Goal: Task Accomplishment & Management: Manage account settings

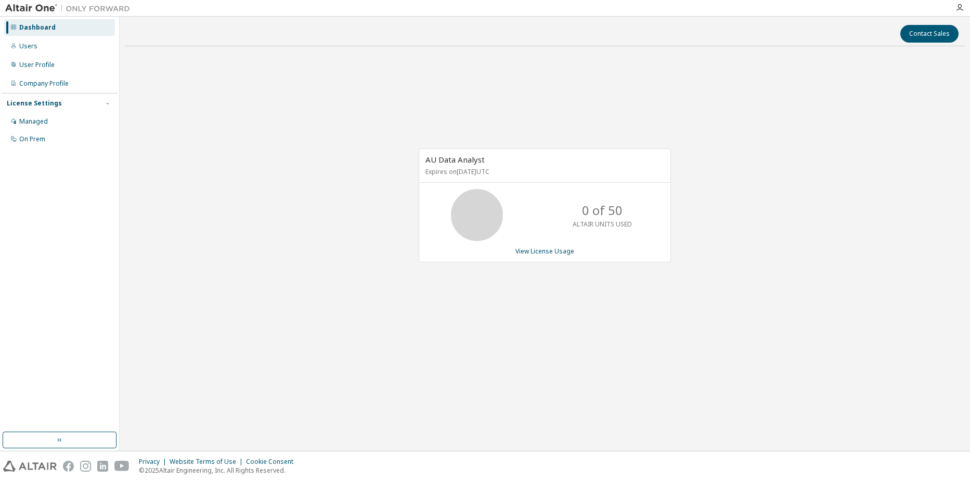
click at [387, 218] on div "AU Data Analyst Expires on [DATE] UTC 0 of 50 ALTAIR UNITS USED View License Us…" at bounding box center [545, 211] width 840 height 313
click at [68, 57] on div "User Profile" at bounding box center [59, 65] width 111 height 17
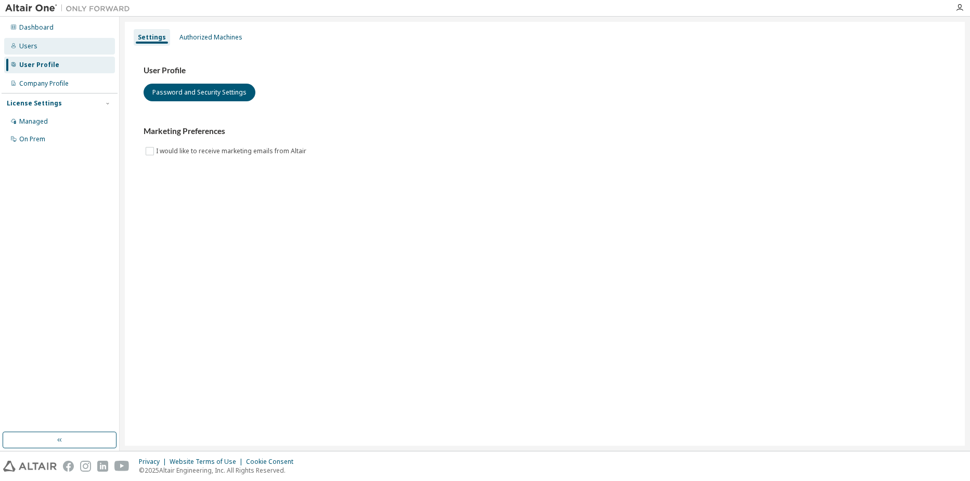
click at [51, 47] on div "Users" at bounding box center [59, 46] width 111 height 17
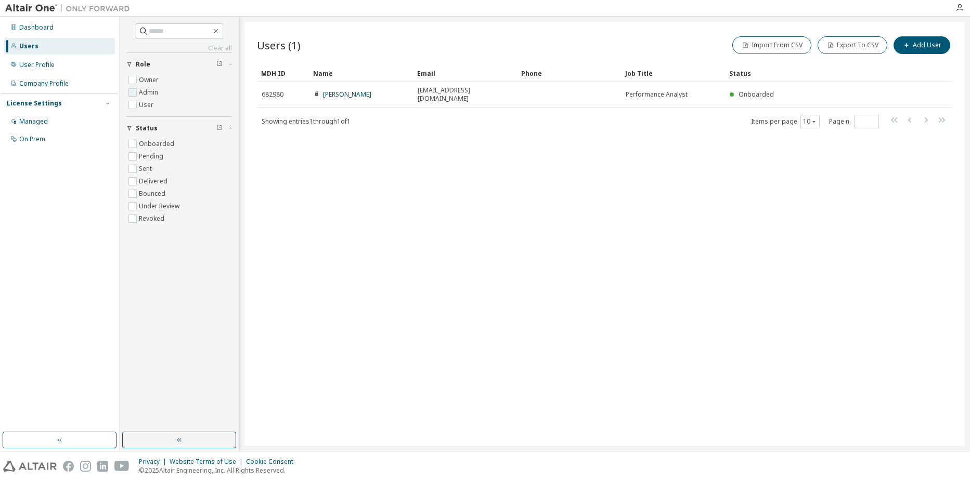
click at [150, 89] on label "Admin" at bounding box center [149, 92] width 21 height 12
drag, startPoint x: 150, startPoint y: 89, endPoint x: 53, endPoint y: 83, distance: 97.4
click at [53, 83] on div "Company Profile" at bounding box center [43, 84] width 49 height 8
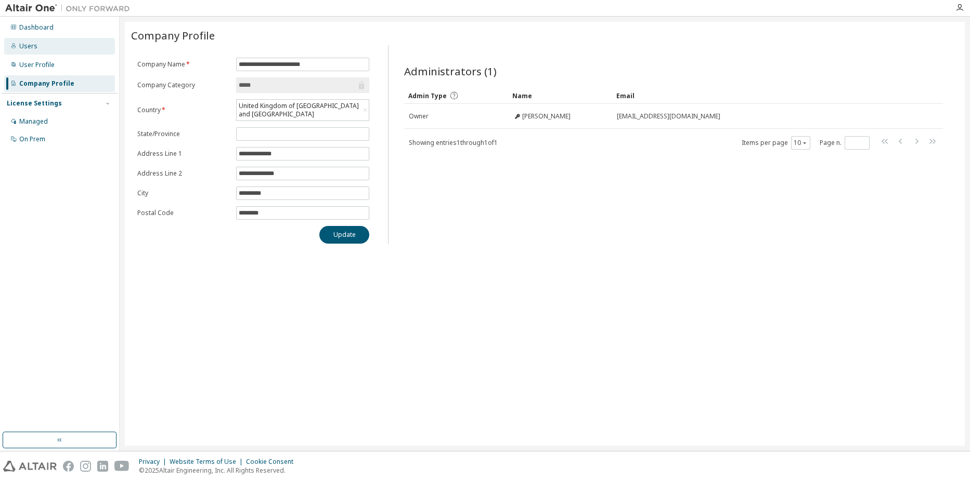
click at [37, 53] on div "Users" at bounding box center [59, 46] width 111 height 17
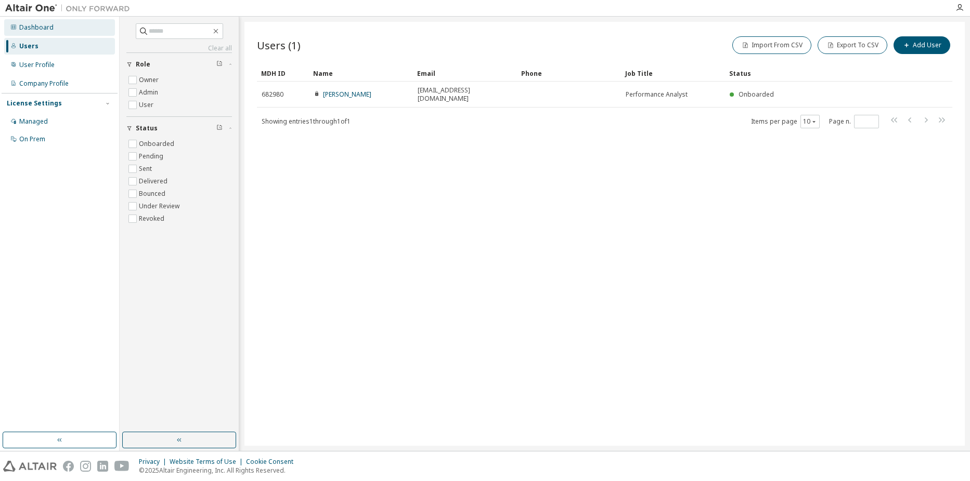
click at [63, 30] on div "Dashboard" at bounding box center [59, 27] width 111 height 17
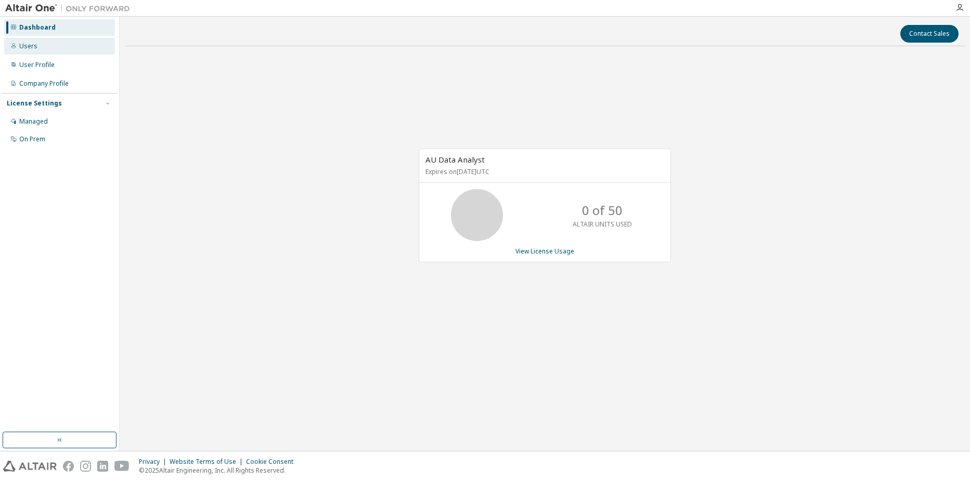
click at [56, 50] on div "Users" at bounding box center [59, 46] width 111 height 17
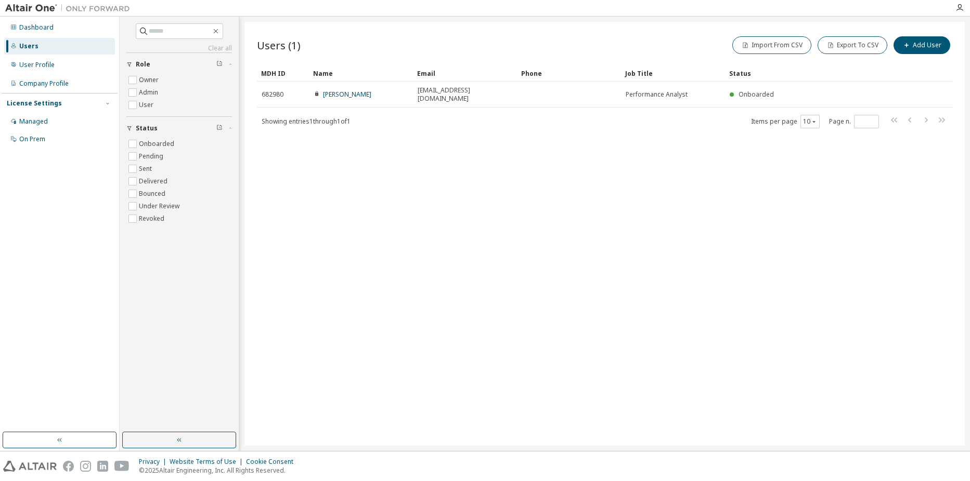
click at [493, 163] on div "Users (1) Import From CSV Export To CSV Add User Clear Load Save Save As Field …" at bounding box center [604, 234] width 720 height 424
click at [439, 208] on div "Users (1) Import From CSV Export To CSV Add User Clear Load Save Save As Field …" at bounding box center [604, 234] width 720 height 424
click at [35, 87] on div "Company Profile" at bounding box center [43, 84] width 49 height 8
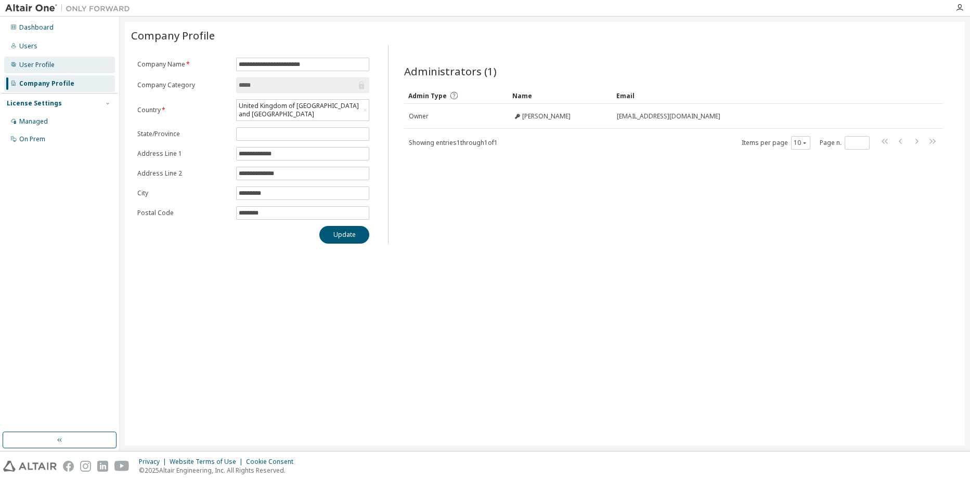
click at [47, 67] on div "User Profile" at bounding box center [36, 65] width 35 height 8
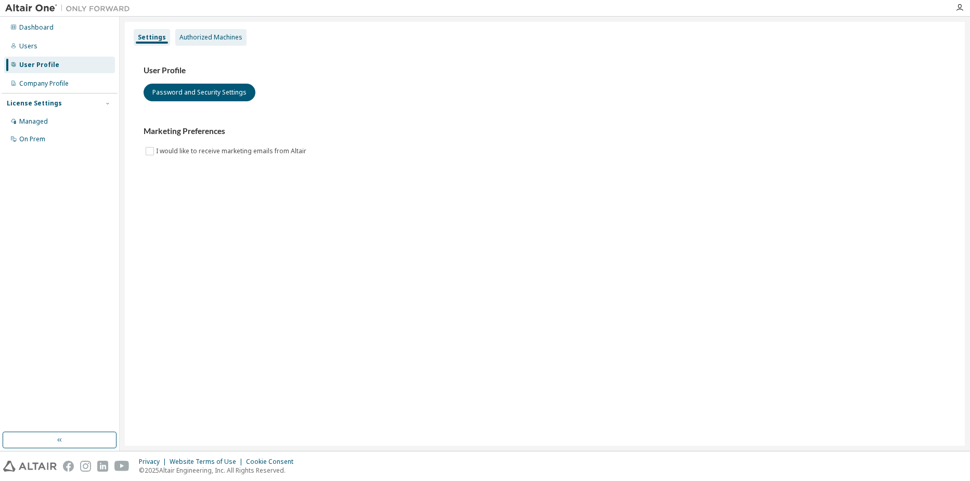
click at [232, 39] on div "Authorized Machines" at bounding box center [210, 37] width 63 height 8
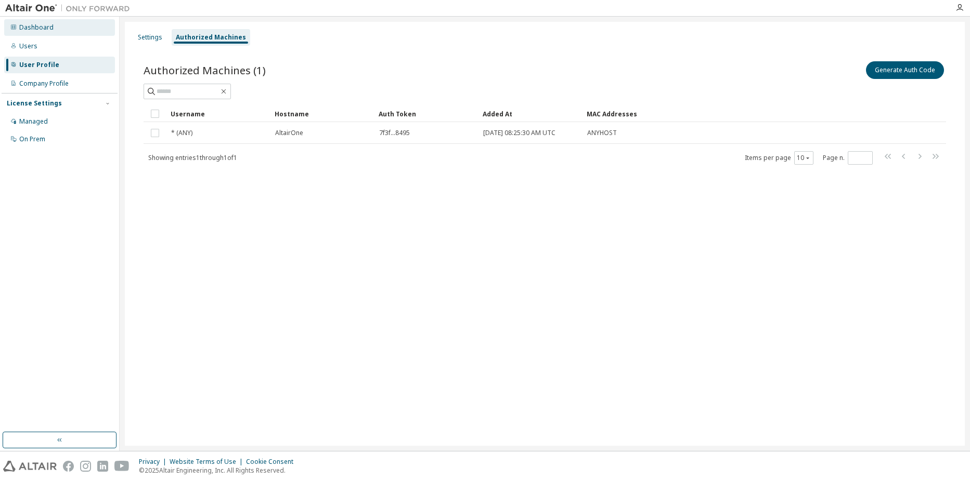
click at [59, 24] on div "Dashboard" at bounding box center [59, 27] width 111 height 17
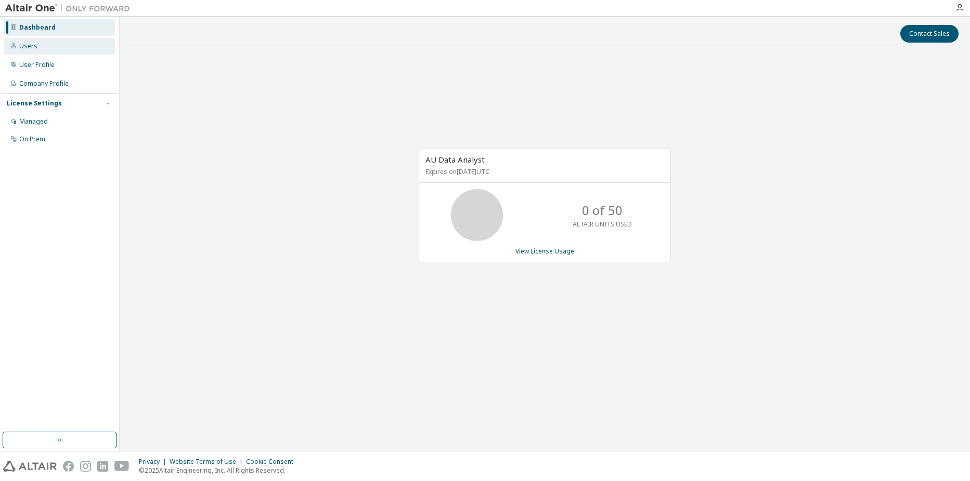
click at [46, 52] on div "Users" at bounding box center [59, 46] width 111 height 17
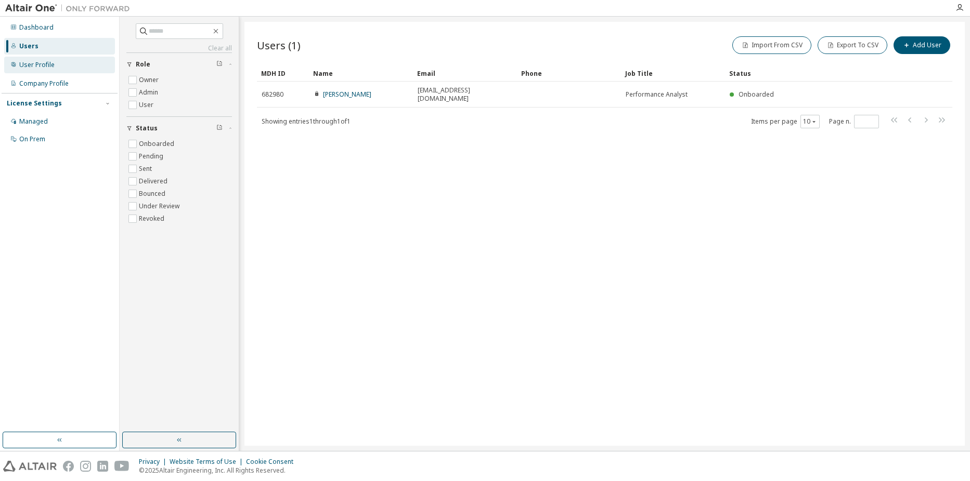
click at [46, 65] on div "User Profile" at bounding box center [36, 65] width 35 height 8
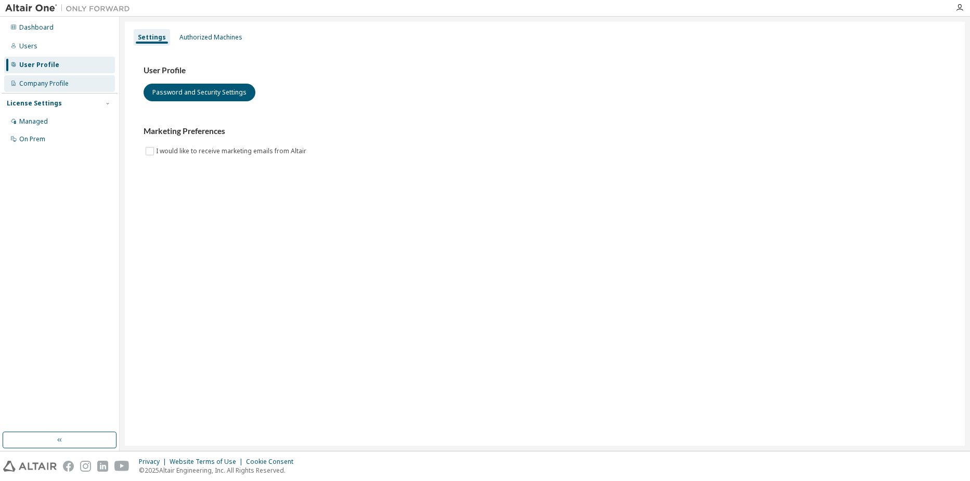
click at [44, 78] on div "Company Profile" at bounding box center [59, 83] width 111 height 17
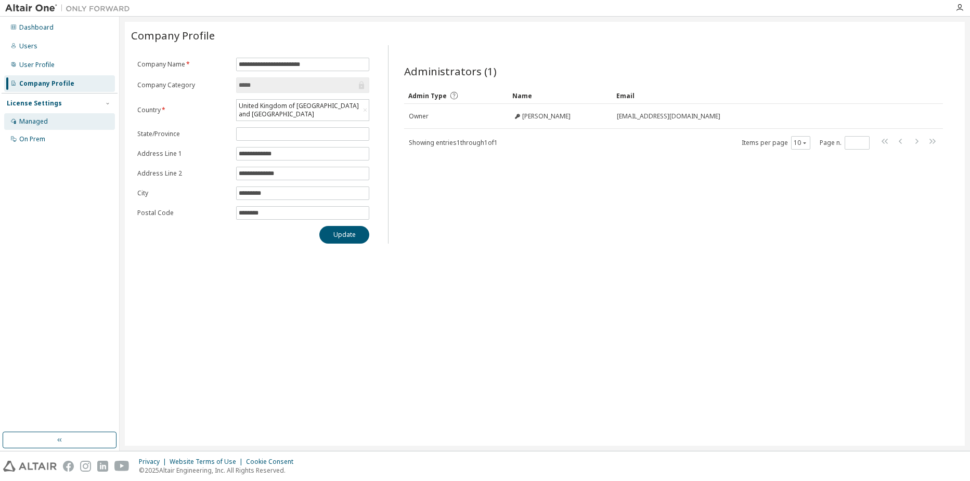
click at [48, 118] on div "Managed" at bounding box center [59, 121] width 111 height 17
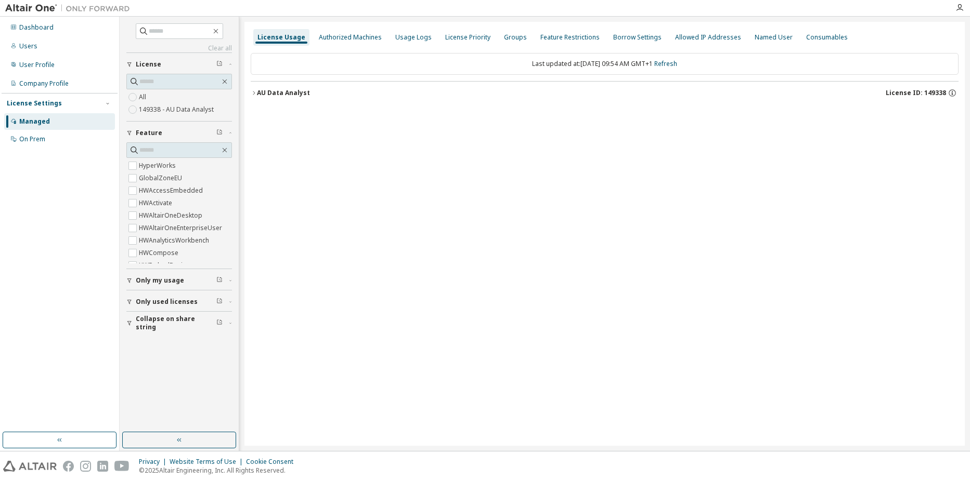
click at [462, 78] on div "Last updated at: [DATE] 09:54 AM GMT+1 Refresh AU Data Analyst License ID: 1493…" at bounding box center [605, 79] width 708 height 64
click at [344, 40] on div "Authorized Machines" at bounding box center [350, 37] width 63 height 8
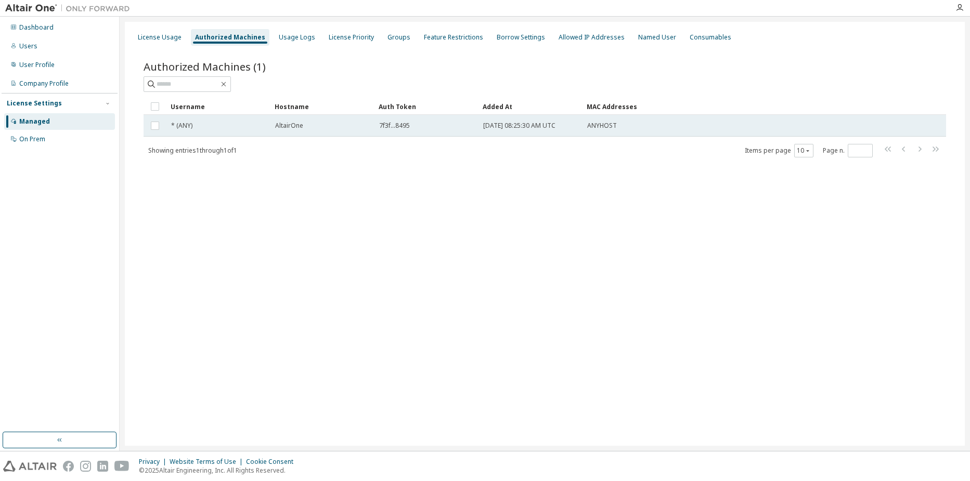
click at [329, 126] on div "AltairOne" at bounding box center [322, 126] width 95 height 8
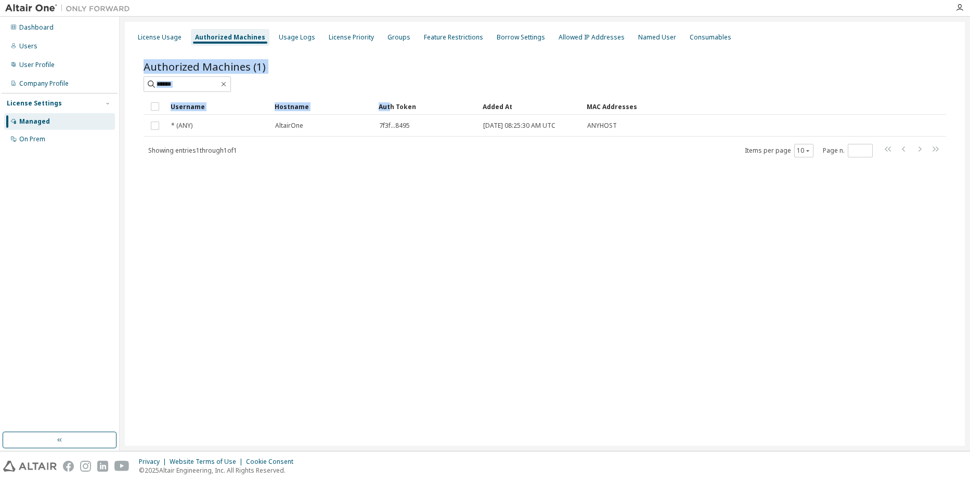
drag, startPoint x: 390, startPoint y: 109, endPoint x: 399, endPoint y: 162, distance: 54.4
click at [399, 162] on div "Authorized Machines (1) Clear Load Save Save As Field Operator Value Select fil…" at bounding box center [544, 116] width 827 height 138
drag, startPoint x: 399, startPoint y: 162, endPoint x: 398, endPoint y: 170, distance: 8.0
click at [398, 168] on div "Authorized Machines (1) Clear Load Save Save As Field Operator Value Select fil…" at bounding box center [544, 116] width 827 height 138
click at [407, 162] on div "Authorized Machines (1) Clear Load Save Save As Field Operator Value Select fil…" at bounding box center [544, 116] width 827 height 138
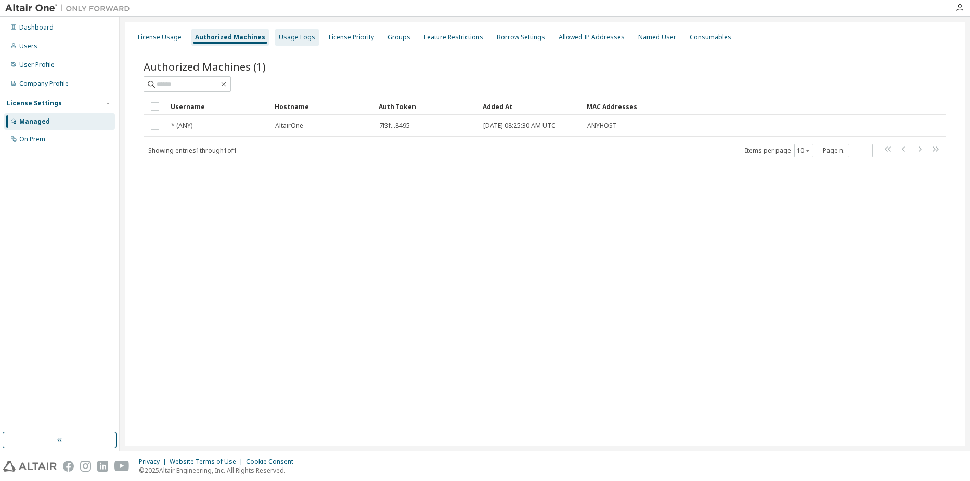
click at [298, 38] on div "Usage Logs" at bounding box center [297, 37] width 36 height 8
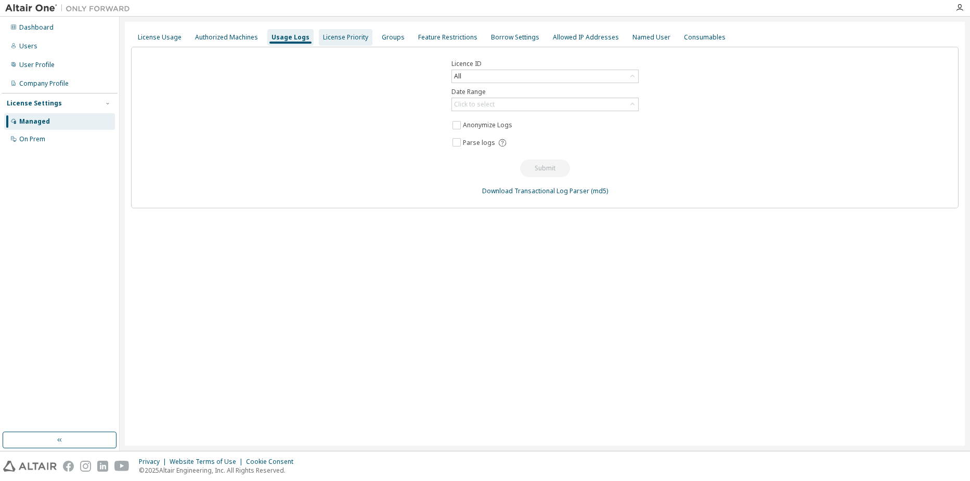
click at [323, 37] on div "License Priority" at bounding box center [345, 37] width 45 height 8
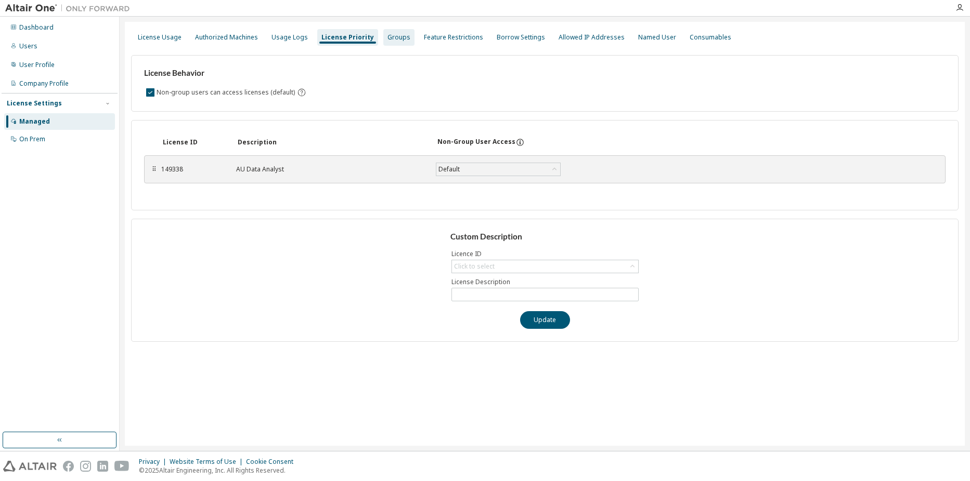
click at [387, 39] on div "Groups" at bounding box center [398, 37] width 23 height 8
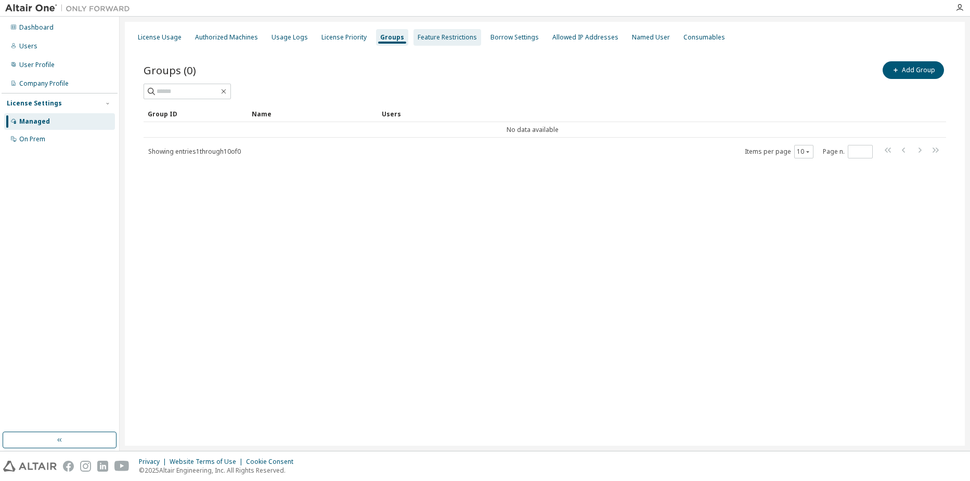
click at [433, 36] on div "Feature Restrictions" at bounding box center [446, 37] width 59 height 8
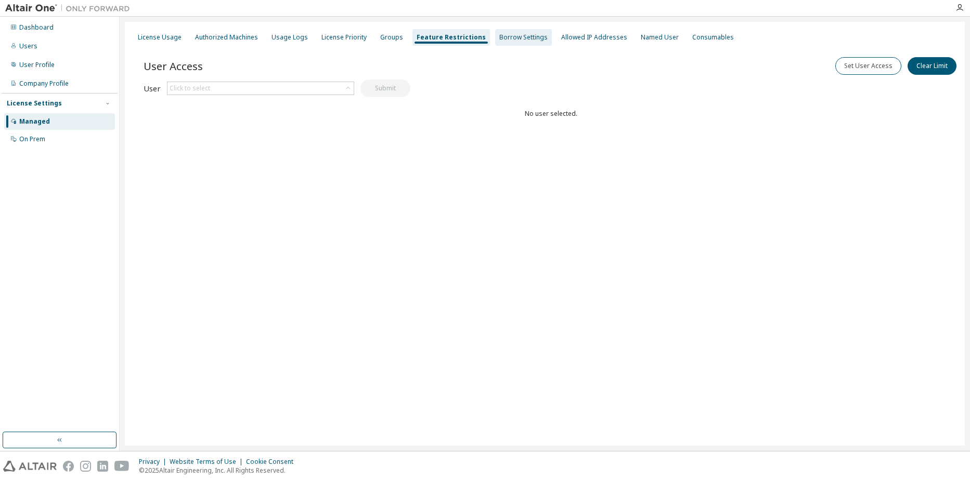
click at [499, 35] on div "Borrow Settings" at bounding box center [523, 37] width 48 height 8
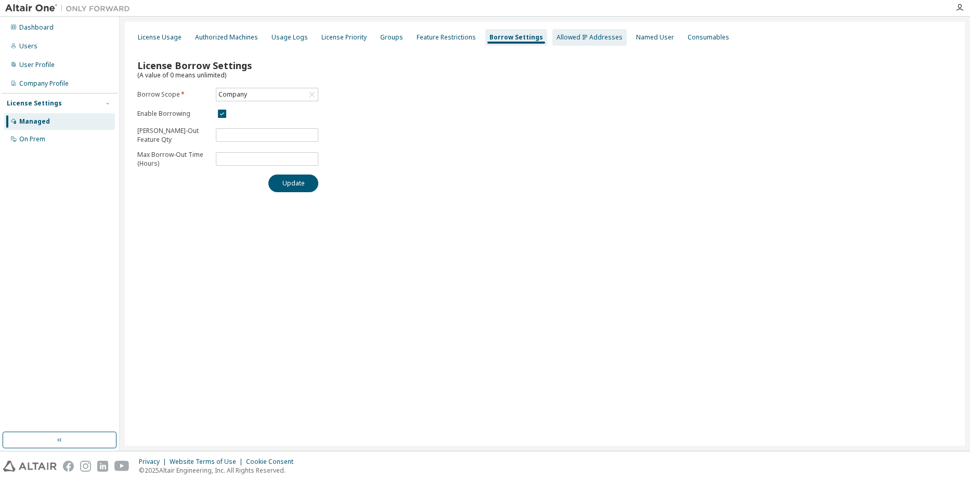
click at [556, 34] on div "Allowed IP Addresses" at bounding box center [589, 37] width 66 height 8
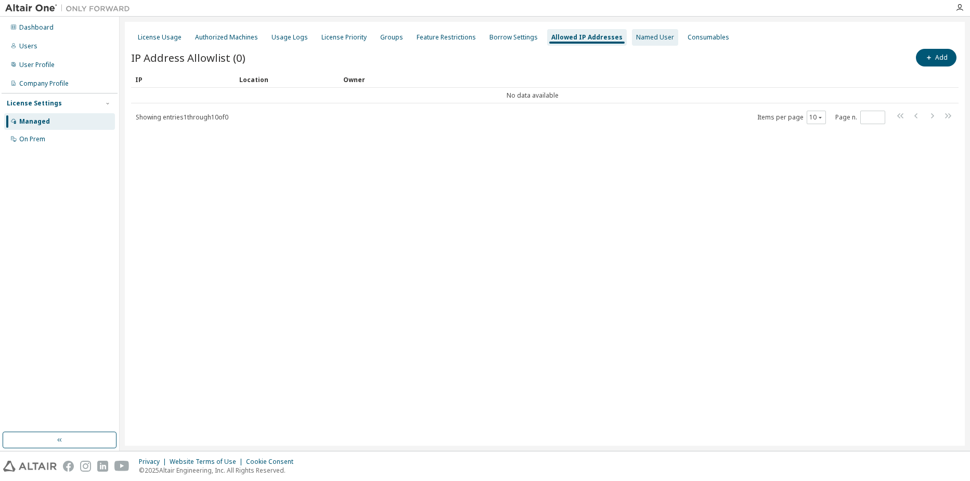
click at [636, 35] on div "Named User" at bounding box center [655, 37] width 38 height 8
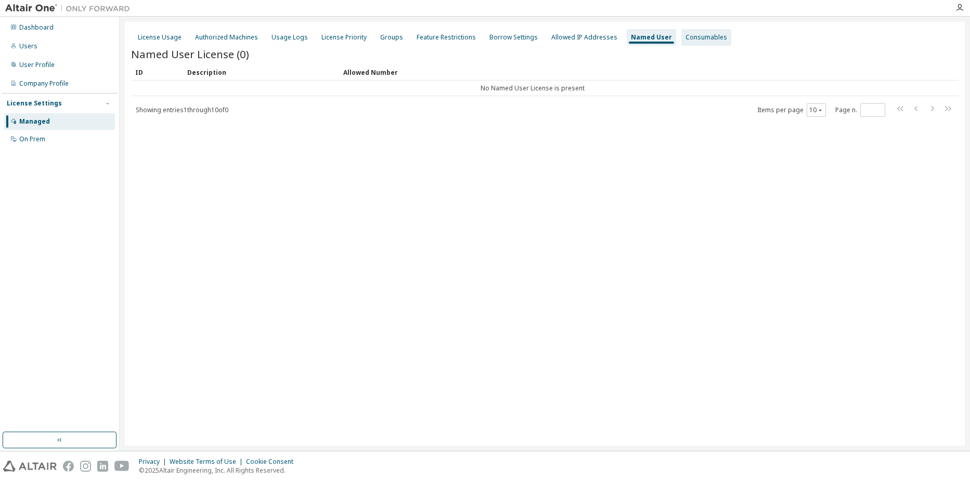
click at [681, 35] on div "Consumables" at bounding box center [706, 37] width 50 height 17
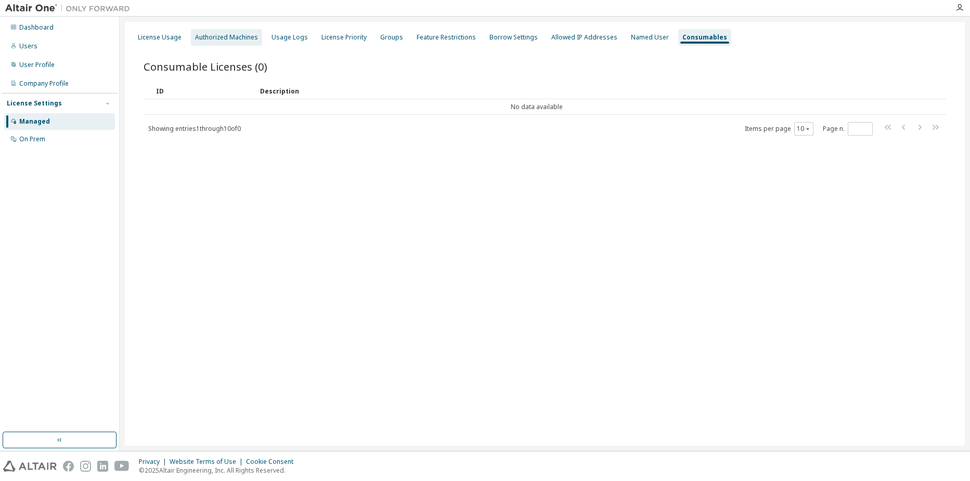
click at [195, 40] on div "Authorized Machines" at bounding box center [226, 37] width 63 height 8
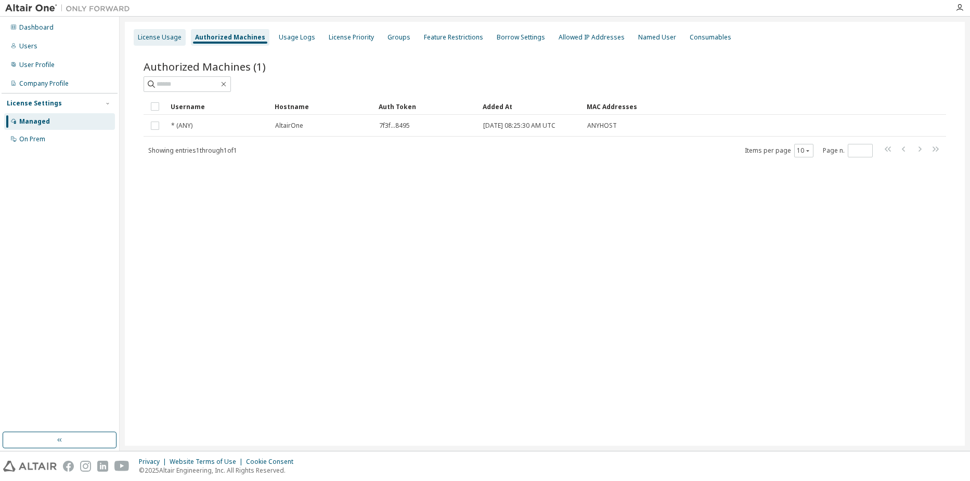
click at [184, 37] on div "License Usage" at bounding box center [160, 37] width 52 height 17
